Goal: Transaction & Acquisition: Purchase product/service

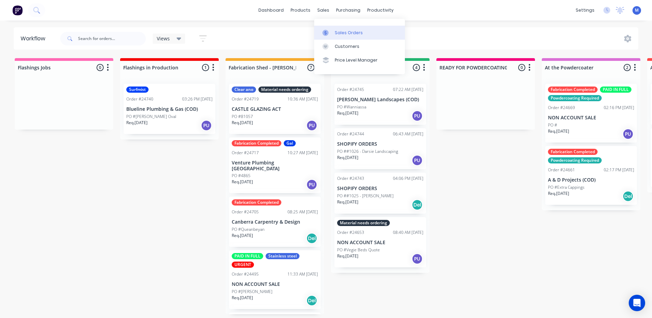
click at [350, 33] on div "Sales Orders" at bounding box center [349, 33] width 28 height 6
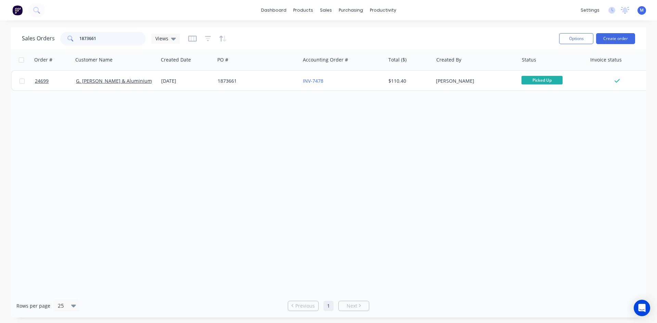
drag, startPoint x: 102, startPoint y: 39, endPoint x: 16, endPoint y: 43, distance: 86.0
click at [20, 43] on div "Sales Orders 1873661 Views Options Create order" at bounding box center [328, 38] width 635 height 22
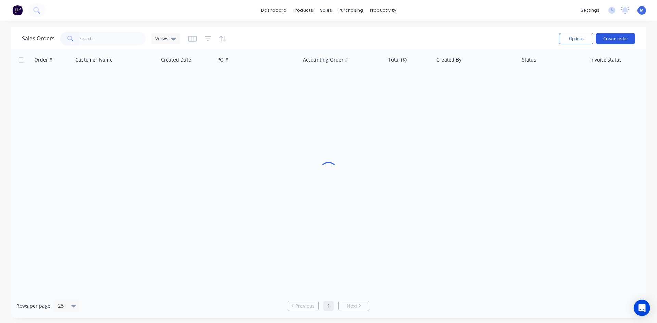
click at [610, 39] on button "Create order" at bounding box center [615, 38] width 39 height 11
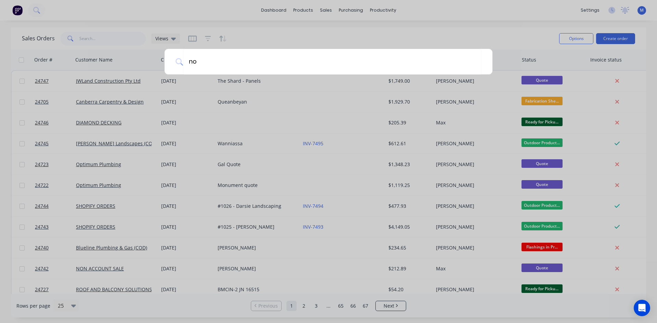
type input "non"
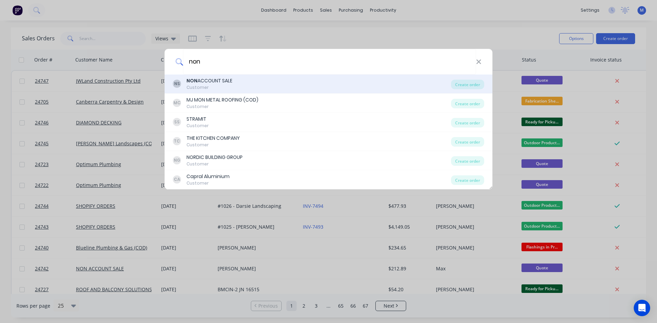
click at [245, 85] on div "NS NON ACCOUNT SALE Customer" at bounding box center [312, 83] width 278 height 13
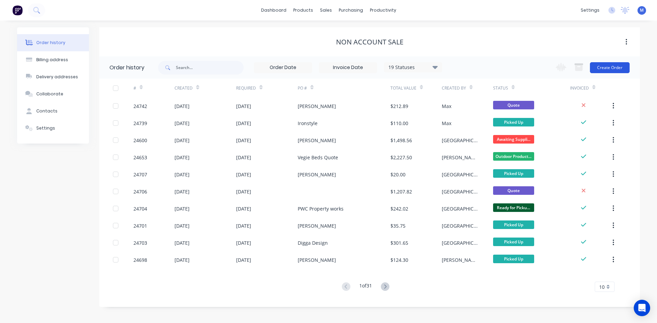
click at [613, 67] on button "Create Order" at bounding box center [610, 67] width 40 height 11
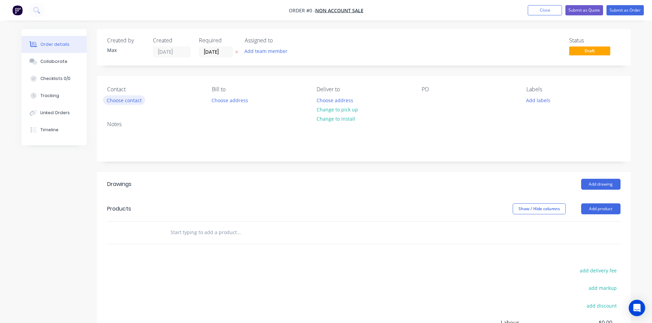
click at [126, 102] on button "Choose contact" at bounding box center [124, 99] width 42 height 9
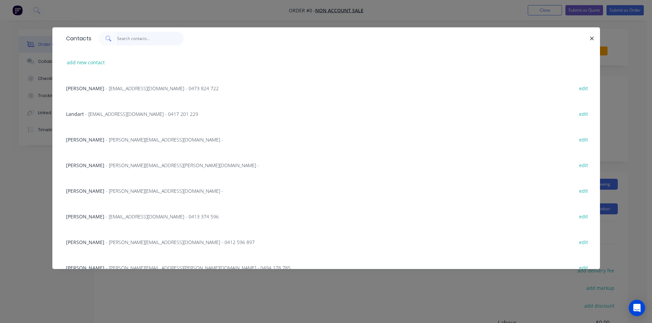
click at [134, 41] on input "text" at bounding box center [150, 39] width 67 height 14
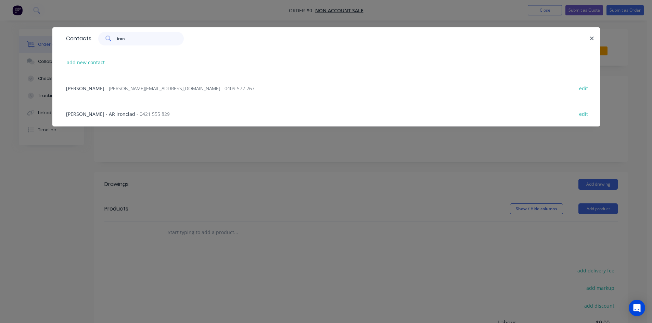
type input "iron"
click at [124, 87] on span "- [PERSON_NAME][EMAIL_ADDRESS][DOMAIN_NAME] - 0409 572 267" at bounding box center [180, 88] width 149 height 7
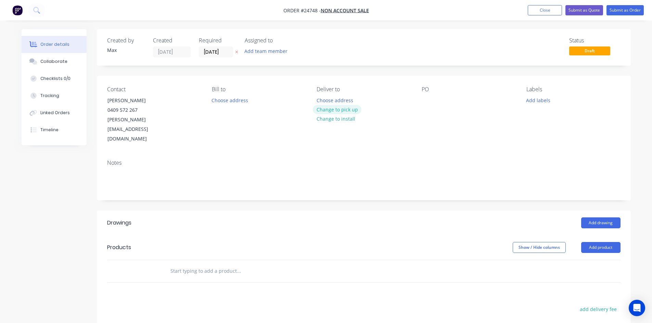
click at [341, 111] on button "Change to pick up" at bounding box center [337, 109] width 49 height 9
click at [422, 103] on div at bounding box center [427, 100] width 11 height 10
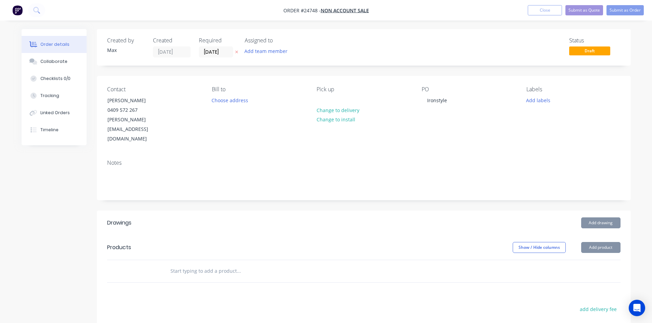
click at [439, 48] on div "Status Draft" at bounding box center [466, 47] width 307 height 20
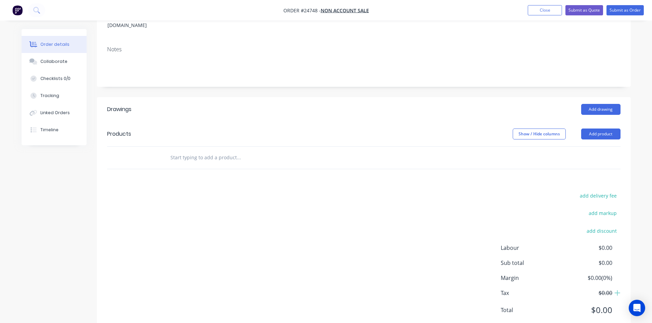
scroll to position [115, 0]
click at [594, 127] on button "Add product" at bounding box center [600, 132] width 39 height 11
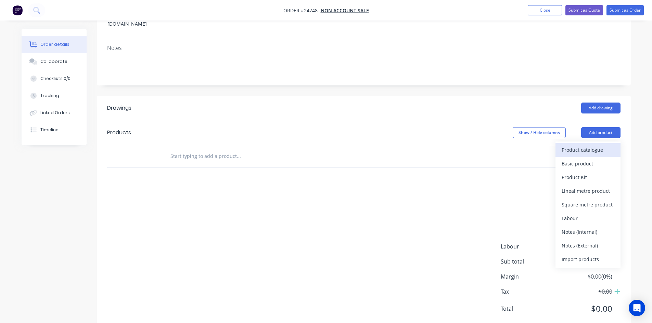
click at [595, 145] on div "Product catalogue" at bounding box center [587, 150] width 53 height 10
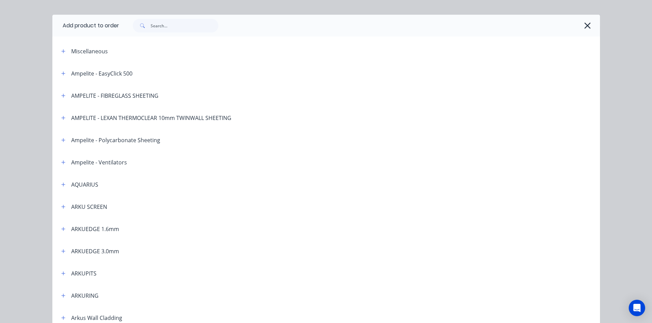
scroll to position [34, 0]
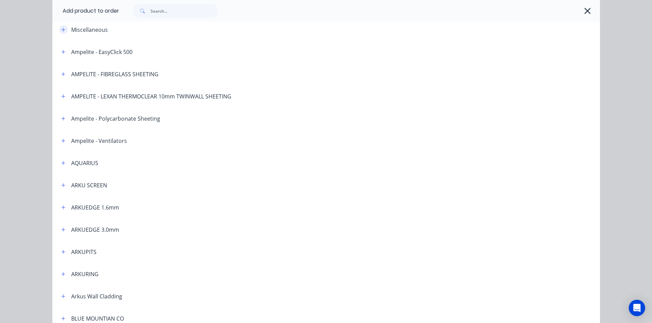
click at [61, 28] on icon "button" at bounding box center [63, 29] width 4 height 5
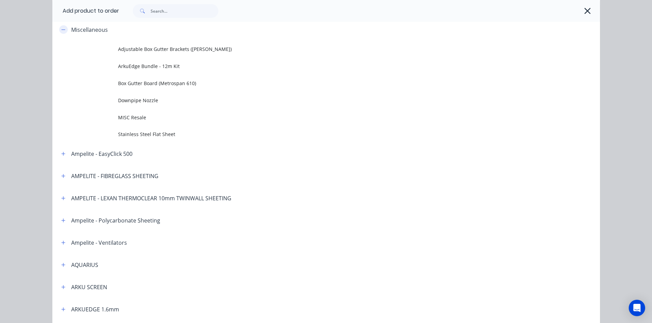
click at [61, 29] on icon "button" at bounding box center [63, 29] width 4 height 5
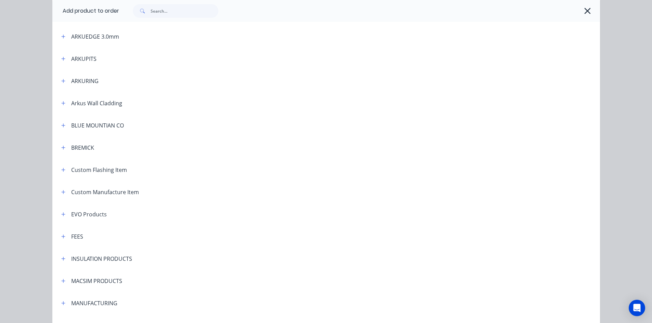
scroll to position [274, 0]
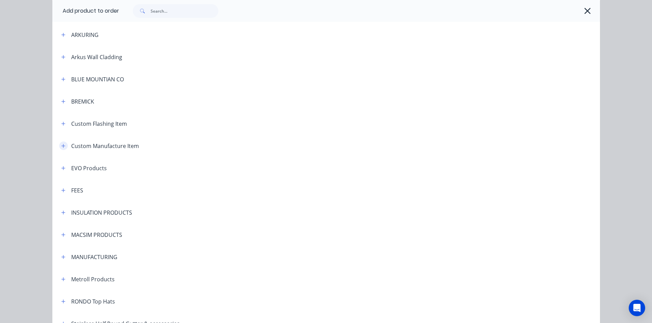
click at [63, 145] on button "button" at bounding box center [63, 146] width 9 height 9
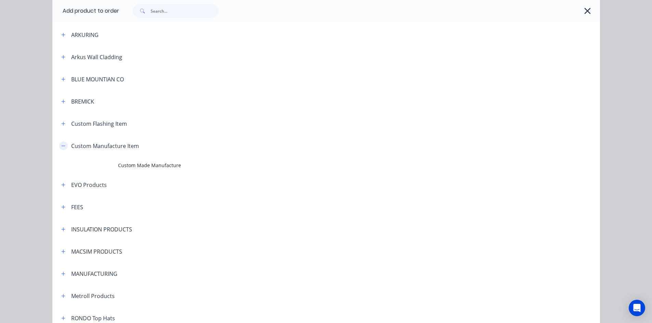
click at [63, 146] on icon "button" at bounding box center [63, 146] width 4 height 5
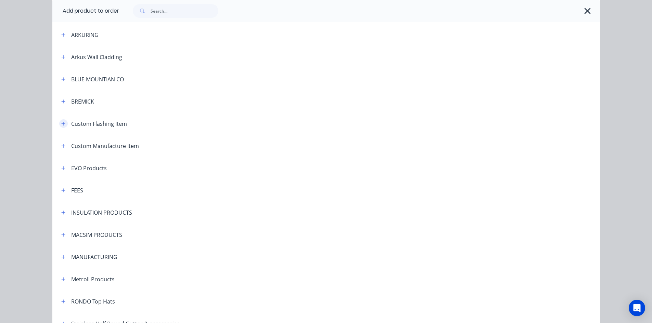
click at [64, 121] on button "button" at bounding box center [63, 123] width 9 height 9
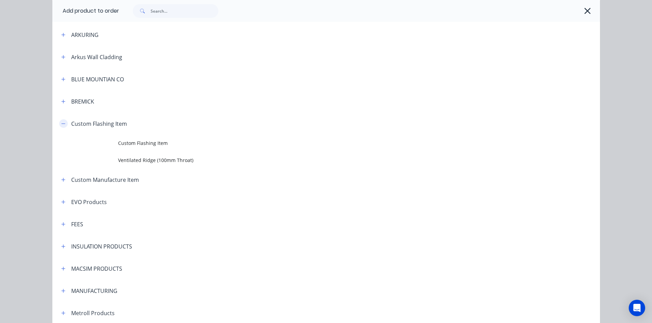
click at [61, 126] on icon "button" at bounding box center [63, 123] width 4 height 5
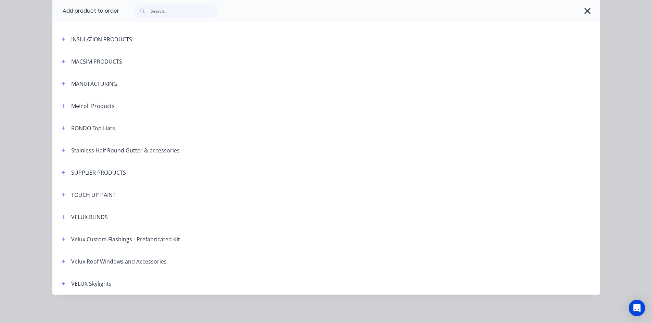
scroll to position [449, 0]
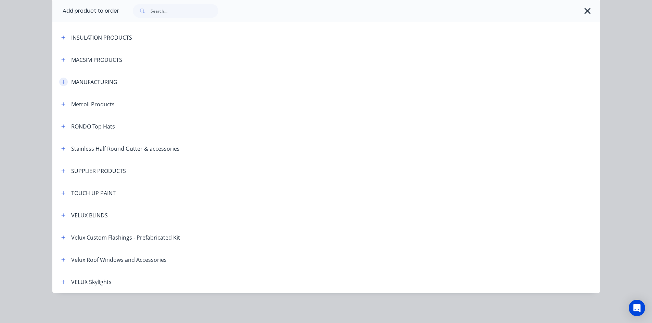
click at [61, 82] on icon "button" at bounding box center [63, 82] width 4 height 4
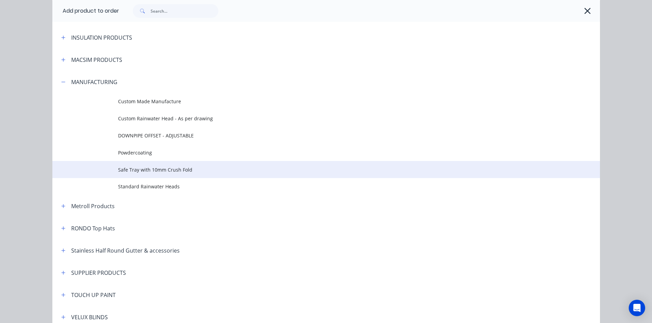
click at [219, 169] on span "Safe Tray with 10mm Crush Fold" at bounding box center [310, 169] width 385 height 7
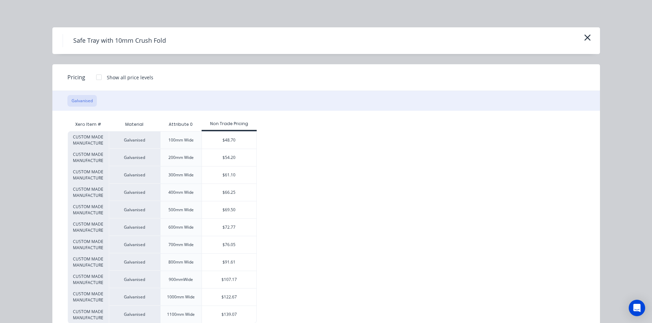
click at [94, 79] on div at bounding box center [99, 77] width 14 height 14
click at [93, 77] on div at bounding box center [99, 77] width 14 height 14
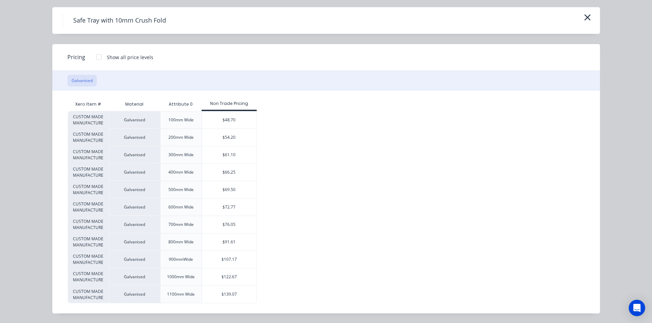
scroll to position [125, 0]
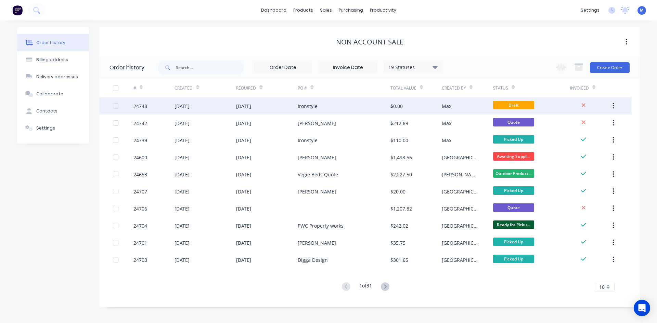
click at [321, 104] on div "Ironstyle" at bounding box center [344, 106] width 92 height 17
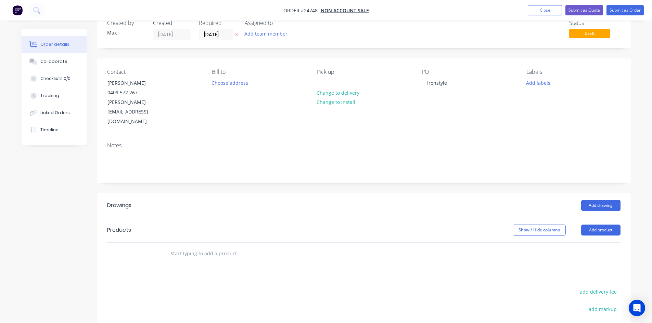
scroll to position [68, 0]
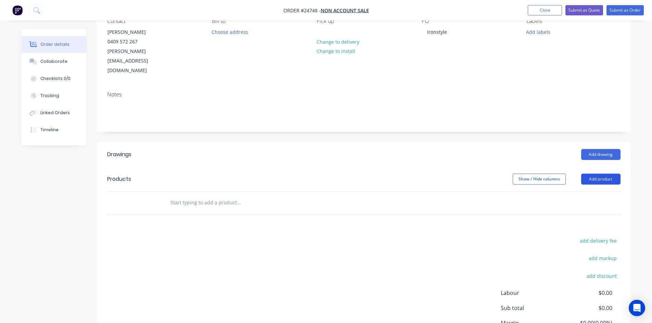
click at [599, 174] on button "Add product" at bounding box center [600, 179] width 39 height 11
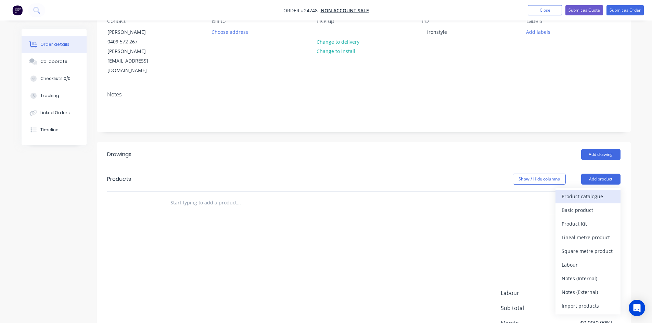
click at [602, 192] on div "Product catalogue" at bounding box center [587, 197] width 53 height 10
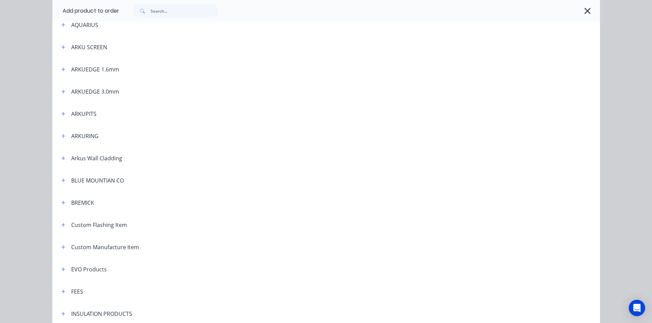
scroll to position [239, 0]
click at [59, 179] on button "button" at bounding box center [63, 180] width 9 height 9
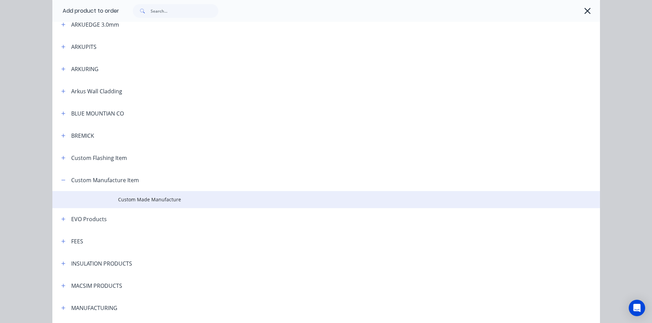
click at [165, 201] on span "Custom Made Manufacture" at bounding box center [310, 199] width 385 height 7
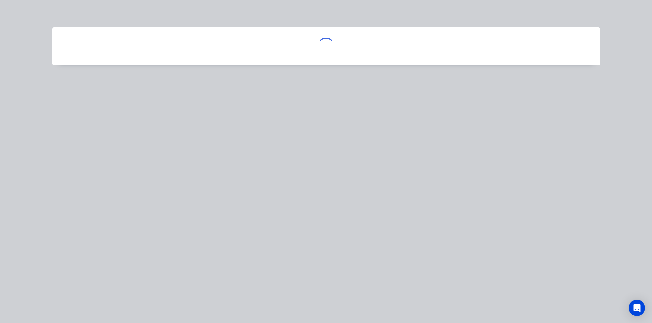
scroll to position [0, 0]
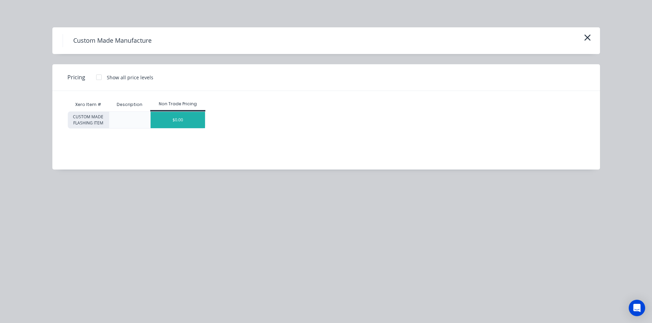
click at [185, 119] on div "$0.00" at bounding box center [178, 120] width 54 height 16
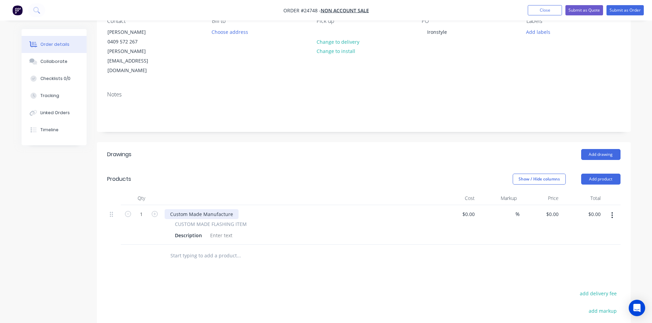
click at [229, 209] on div "Custom Made Manufacture" at bounding box center [202, 214] width 74 height 10
drag, startPoint x: 230, startPoint y: 196, endPoint x: 166, endPoint y: 198, distance: 64.0
click at [166, 209] on div "Custom Made Manufacture" at bounding box center [202, 214] width 74 height 10
click at [216, 231] on div at bounding box center [221, 236] width 28 height 10
click at [221, 231] on div at bounding box center [221, 236] width 28 height 10
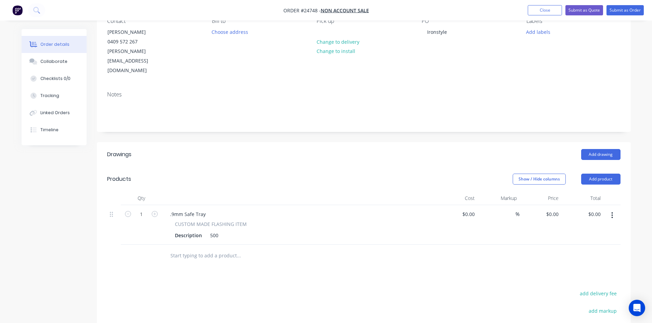
click at [245, 174] on div "Show / Hide columns Add product" at bounding box center [418, 179] width 404 height 11
click at [217, 231] on div "500" at bounding box center [214, 236] width 14 height 10
drag, startPoint x: 219, startPoint y: 216, endPoint x: 203, endPoint y: 220, distance: 16.6
click at [203, 231] on div "Description 500" at bounding box center [297, 236] width 250 height 10
click at [208, 209] on div ".9mm Safe Tray" at bounding box center [188, 214] width 47 height 10
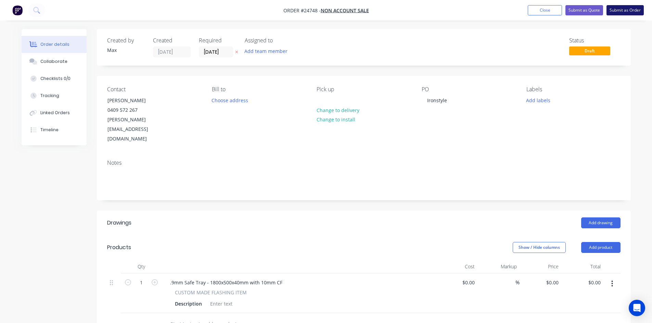
click at [619, 14] on button "Submit as Order" at bounding box center [624, 10] width 37 height 10
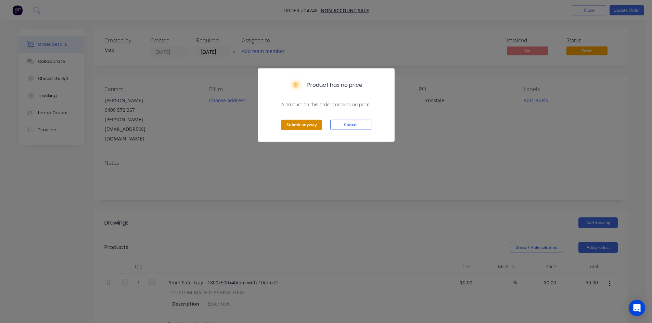
click at [300, 126] on button "Submit anyway" at bounding box center [301, 125] width 41 height 10
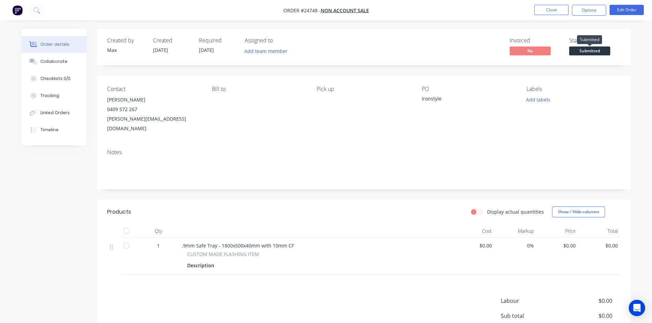
click at [577, 49] on span "Submitted" at bounding box center [589, 51] width 41 height 9
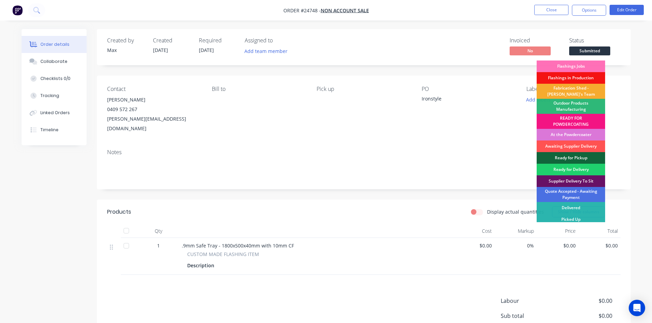
click at [571, 89] on div "Fabrication Shed - [PERSON_NAME]'s Team" at bounding box center [570, 91] width 68 height 15
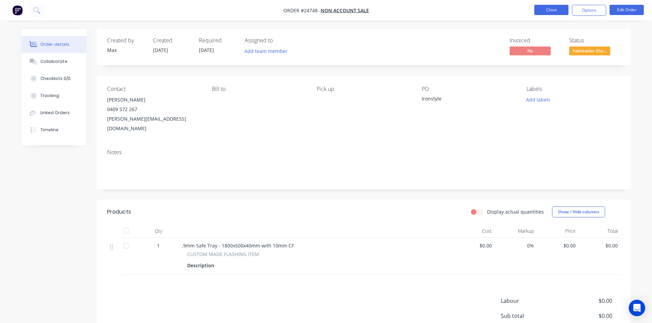
click at [554, 11] on button "Close" at bounding box center [551, 10] width 34 height 10
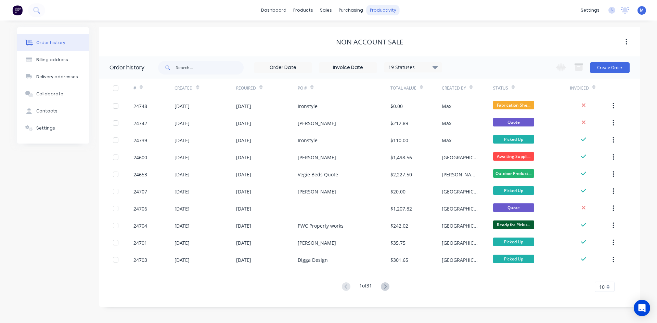
click at [381, 10] on div "productivity" at bounding box center [382, 10] width 33 height 10
click at [407, 33] on link "Workflow" at bounding box center [409, 33] width 91 height 14
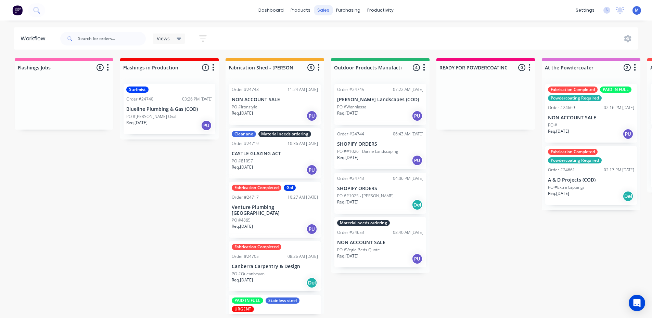
click at [324, 9] on div "sales" at bounding box center [323, 10] width 19 height 10
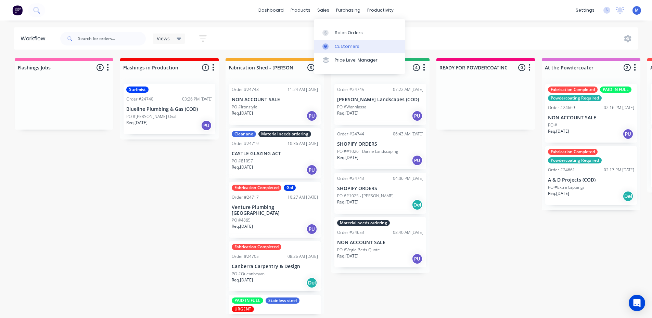
click at [337, 43] on div "Customers" at bounding box center [347, 46] width 25 height 6
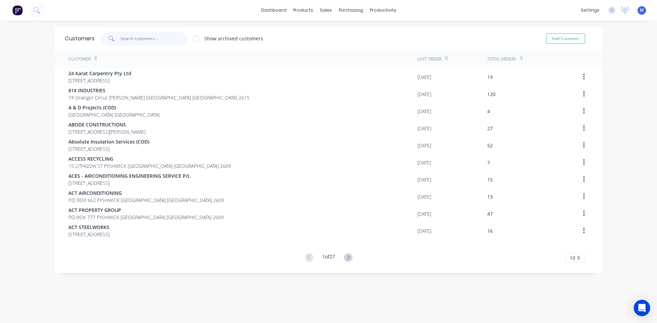
click at [148, 36] on input "text" at bounding box center [153, 39] width 67 height 14
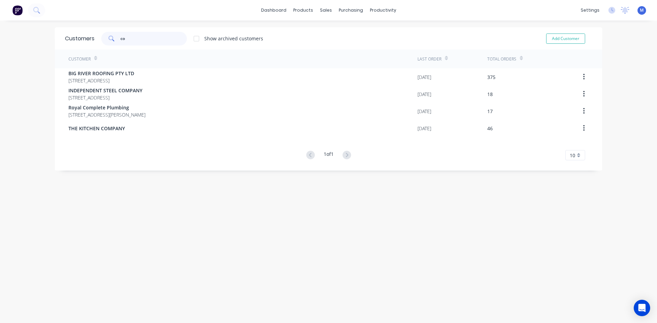
type input "c"
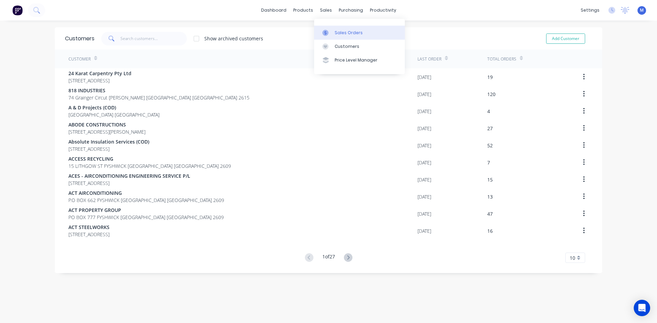
click at [349, 33] on div "Sales Orders" at bounding box center [349, 33] width 28 height 6
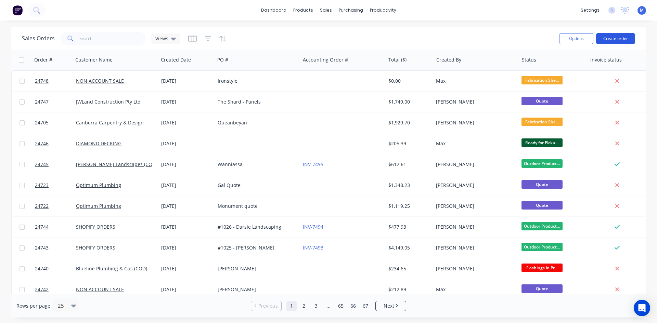
click at [616, 39] on button "Create order" at bounding box center [615, 38] width 39 height 11
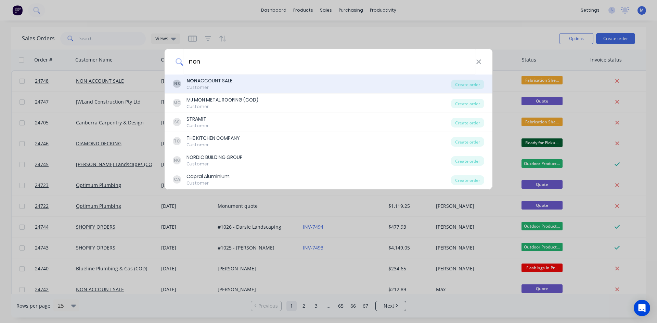
type input "non"
click at [213, 82] on div "NON ACCOUNT SALE" at bounding box center [209, 80] width 46 height 7
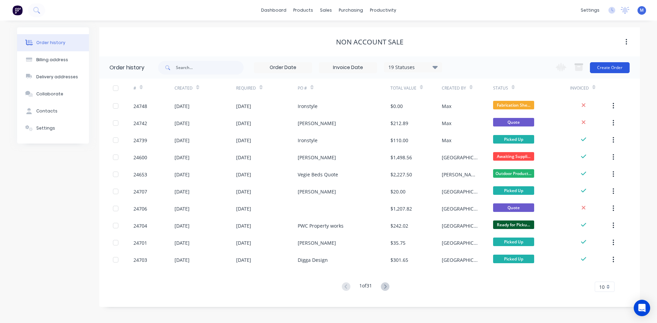
click at [597, 66] on button "Create Order" at bounding box center [610, 67] width 40 height 11
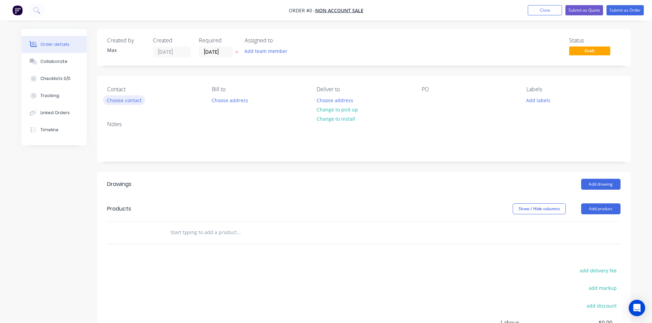
click at [131, 100] on button "Choose contact" at bounding box center [124, 99] width 42 height 9
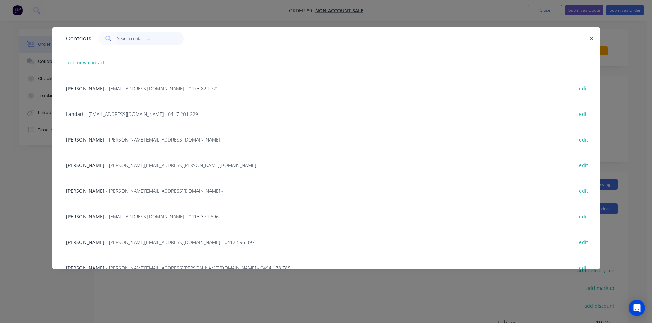
click at [130, 39] on input "text" at bounding box center [150, 39] width 67 height 14
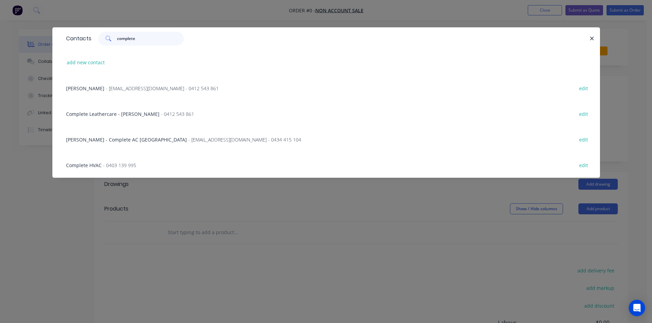
type input "complete"
click at [86, 165] on span "Complete HVAC" at bounding box center [84, 165] width 36 height 7
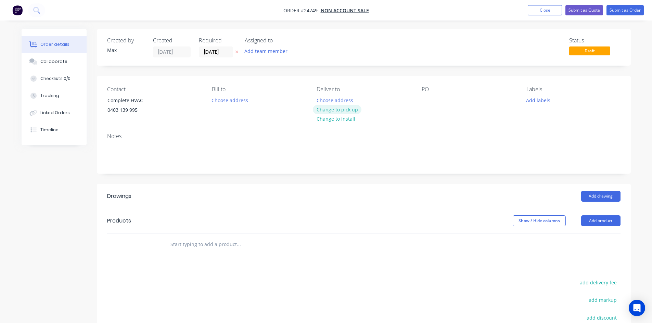
click at [355, 111] on button "Change to pick up" at bounding box center [337, 109] width 49 height 9
click at [430, 100] on div at bounding box center [427, 100] width 11 height 10
click at [609, 222] on button "Add product" at bounding box center [600, 221] width 39 height 11
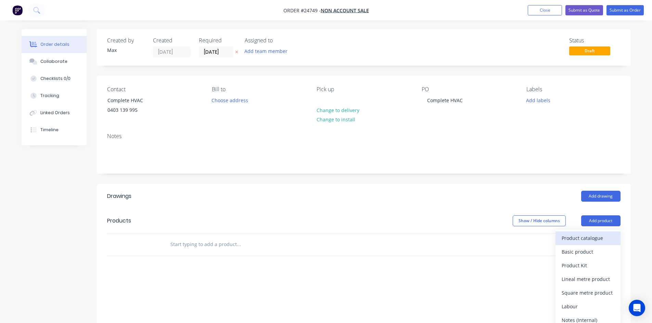
click at [602, 242] on div "Product catalogue" at bounding box center [587, 238] width 53 height 10
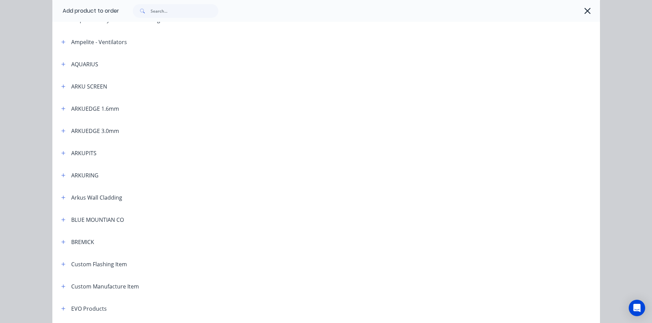
scroll to position [171, 0]
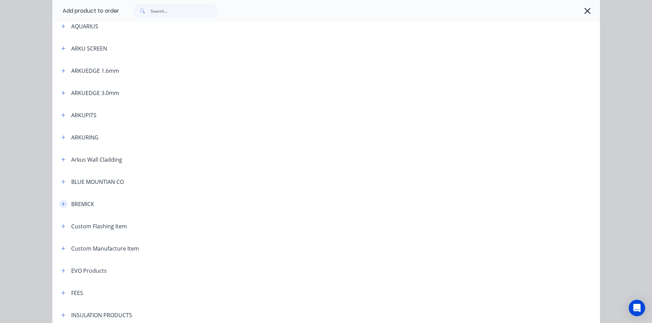
click at [61, 207] on button "button" at bounding box center [63, 204] width 9 height 9
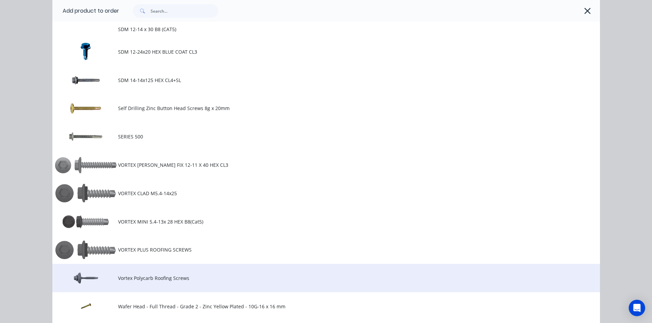
scroll to position [650, 0]
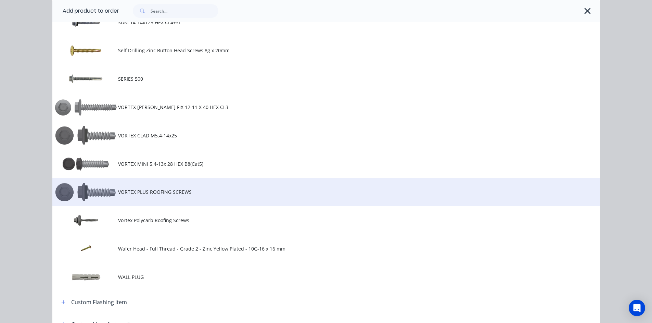
click at [168, 188] on td "VORTEX PLUS ROOFING SCREWS" at bounding box center [359, 192] width 482 height 28
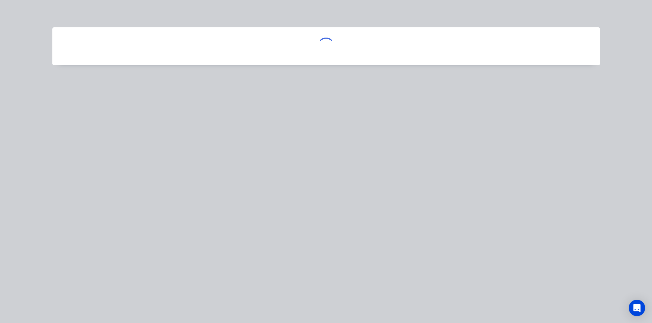
scroll to position [0, 0]
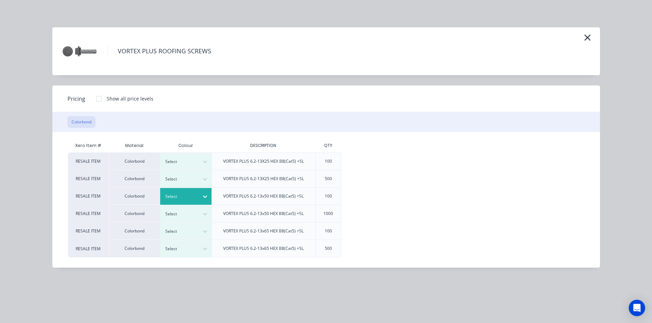
click at [189, 194] on div at bounding box center [180, 197] width 31 height 8
click at [98, 100] on div at bounding box center [99, 99] width 14 height 14
click at [378, 193] on div "$22.40" at bounding box center [364, 196] width 46 height 17
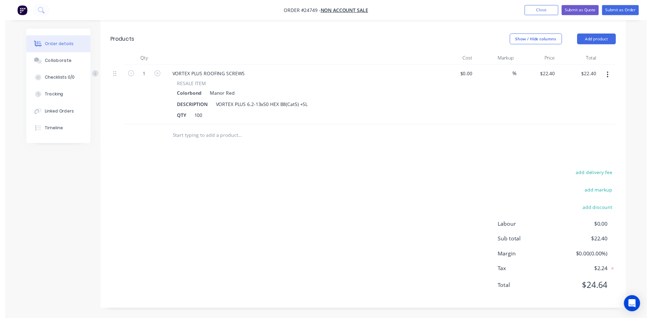
scroll to position [0, 0]
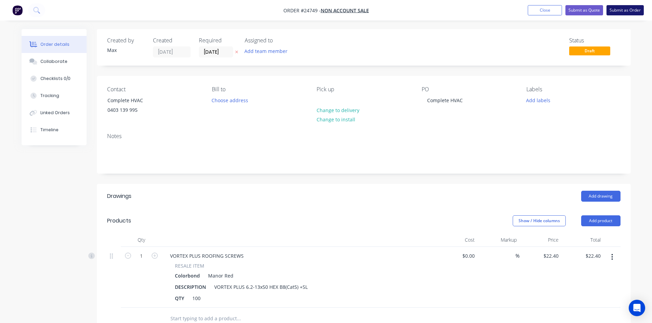
click at [630, 10] on button "Submit as Order" at bounding box center [624, 10] width 37 height 10
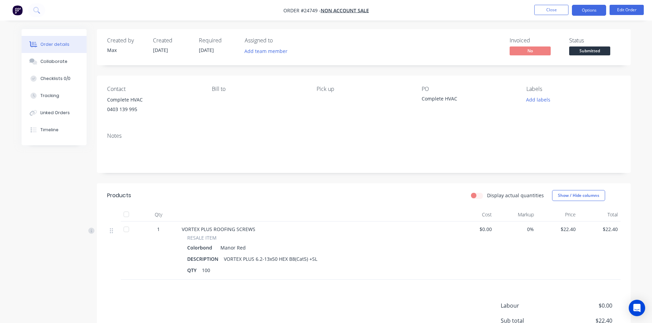
click at [590, 11] on button "Options" at bounding box center [589, 10] width 34 height 11
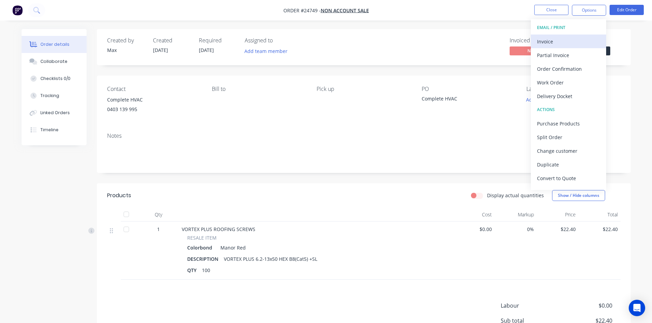
click at [576, 41] on div "Invoice" at bounding box center [568, 42] width 63 height 10
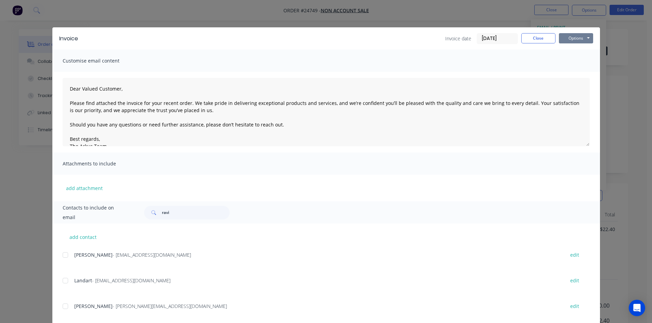
click at [575, 38] on button "Options" at bounding box center [576, 38] width 34 height 10
click at [586, 61] on button "Print" at bounding box center [581, 61] width 44 height 11
click at [578, 38] on button "Options" at bounding box center [576, 38] width 34 height 10
click at [581, 62] on button "Print" at bounding box center [581, 61] width 44 height 11
click at [534, 37] on button "Close" at bounding box center [538, 38] width 34 height 10
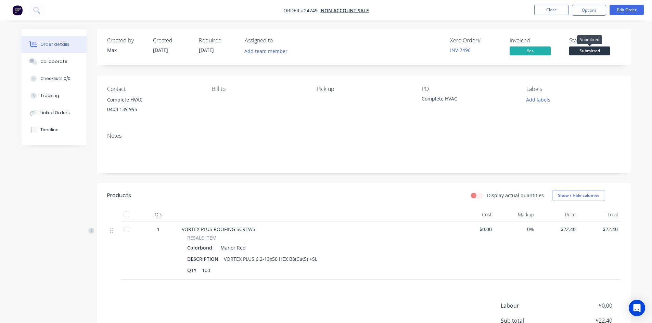
click at [592, 51] on span "Submitted" at bounding box center [589, 51] width 41 height 9
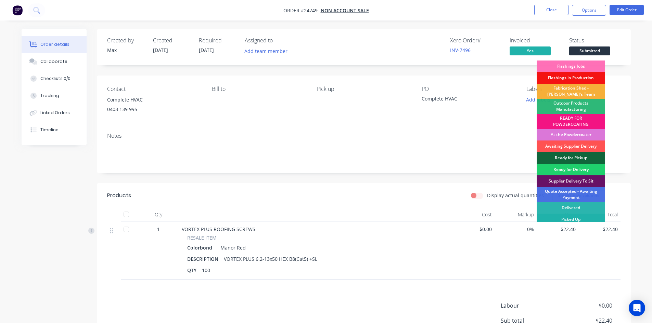
click at [596, 220] on div "Picked Up" at bounding box center [570, 220] width 68 height 12
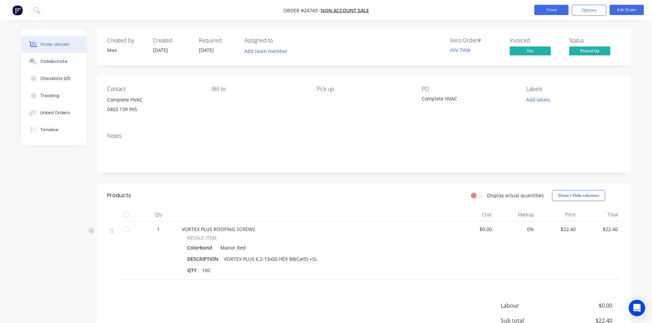
click at [550, 8] on button "Close" at bounding box center [551, 10] width 34 height 10
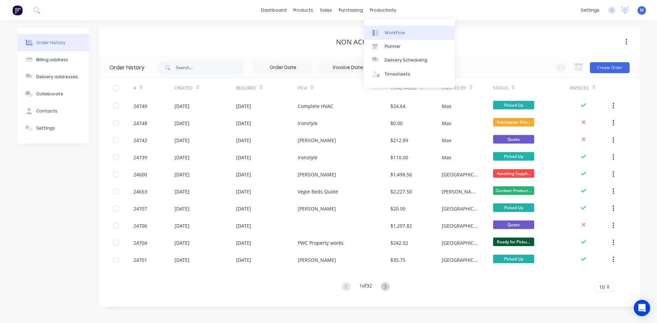
click at [398, 33] on div "Workflow" at bounding box center [395, 33] width 21 height 6
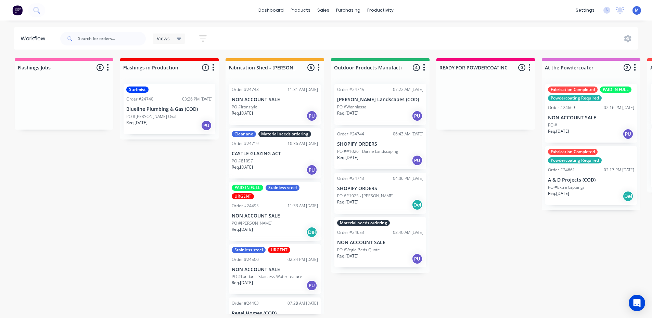
click at [259, 108] on div "PO #Ironstyle" at bounding box center [275, 107] width 86 height 6
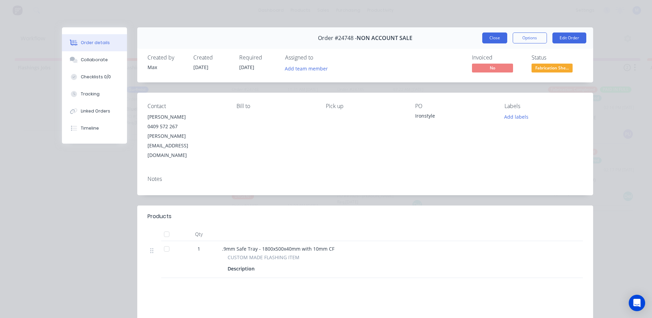
click at [484, 36] on button "Close" at bounding box center [494, 38] width 25 height 11
